Goal: Check status: Check status

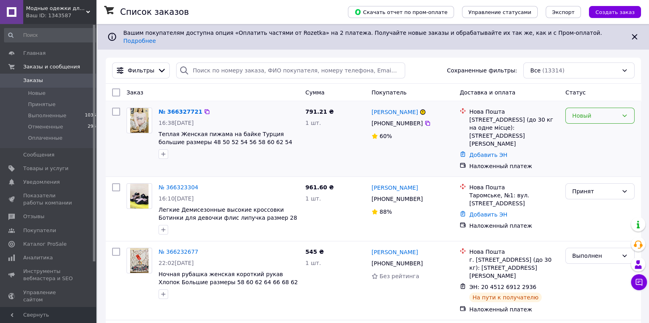
click at [623, 113] on icon at bounding box center [624, 116] width 6 height 6
click at [589, 128] on li "Принят" at bounding box center [600, 127] width 68 height 14
click at [181, 109] on link "№ 366327721" at bounding box center [181, 112] width 44 height 6
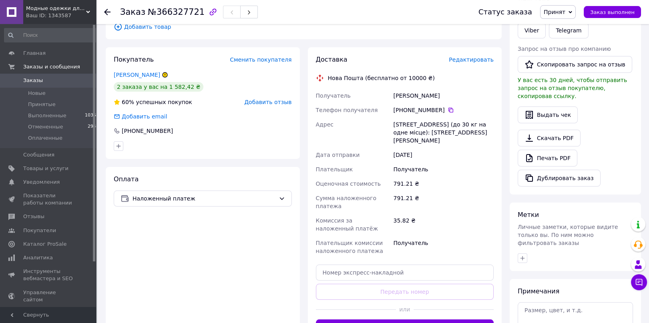
scroll to position [127, 0]
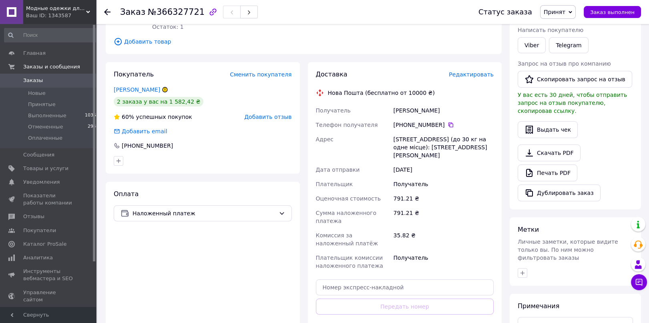
click at [47, 77] on span "Заказы" at bounding box center [48, 80] width 51 height 7
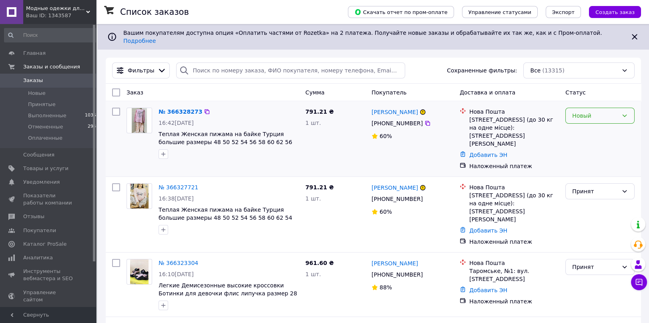
click at [624, 113] on icon at bounding box center [624, 116] width 6 height 6
click at [579, 127] on li "Принят" at bounding box center [600, 127] width 68 height 14
click at [176, 109] on link "№ 366328273" at bounding box center [179, 112] width 40 height 6
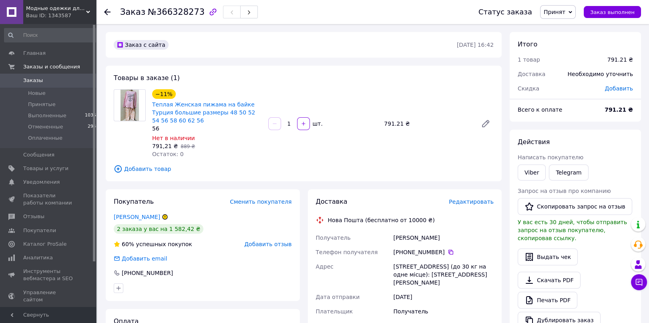
click at [29, 80] on span "Заказы" at bounding box center [33, 80] width 20 height 7
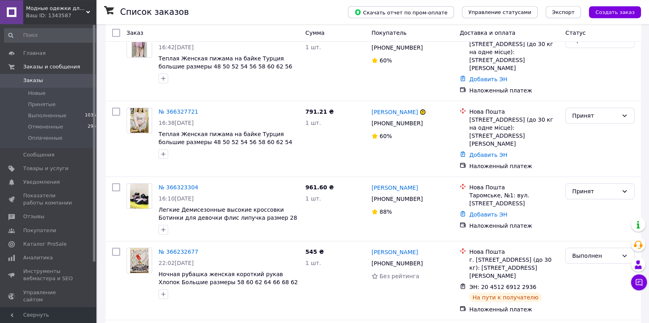
scroll to position [85, 0]
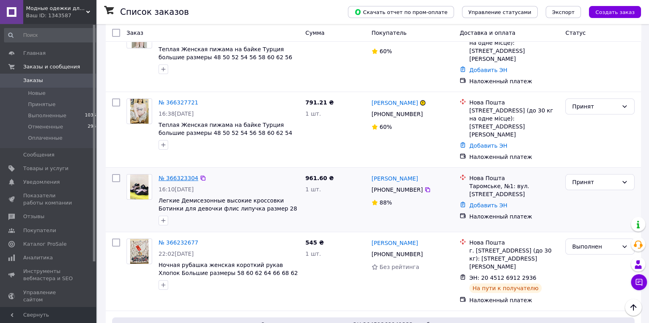
click at [179, 175] on link "№ 366323304" at bounding box center [179, 178] width 40 height 6
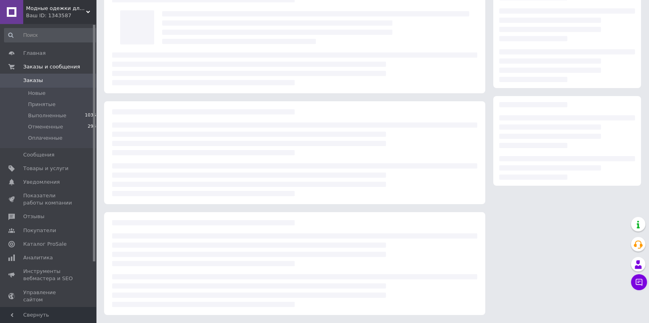
scroll to position [42, 0]
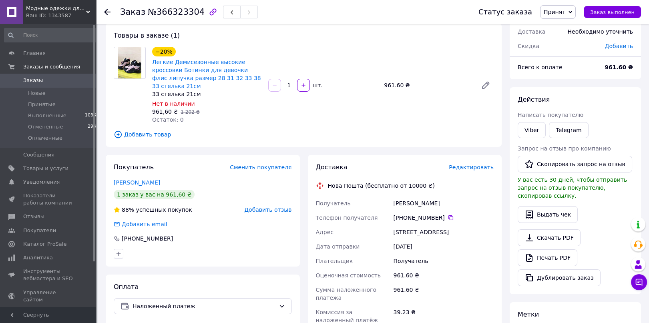
click at [32, 80] on span "Заказы" at bounding box center [33, 80] width 20 height 7
